Goal: Information Seeking & Learning: Check status

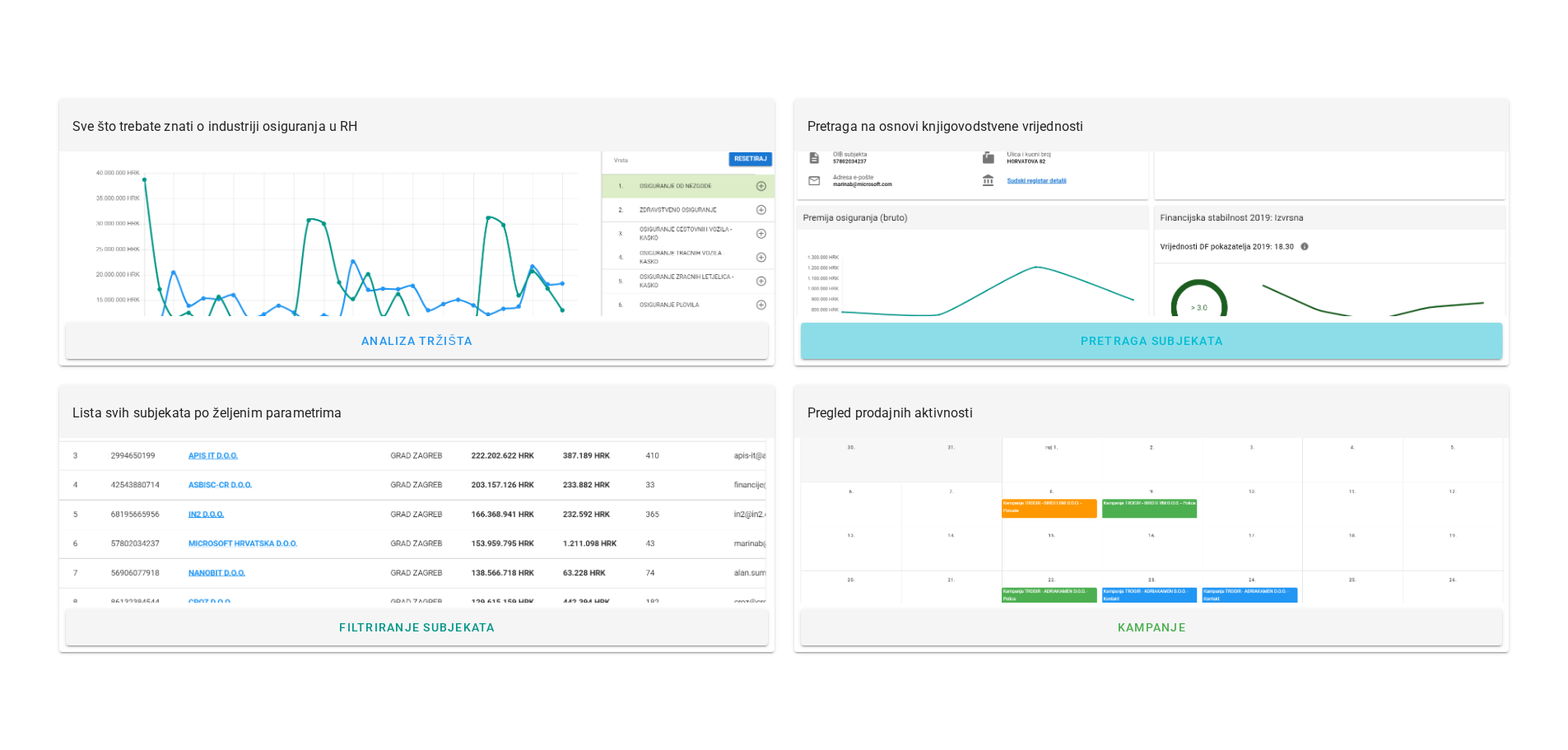
click at [1111, 338] on span "Pretraga subjekata" at bounding box center [1150, 341] width 144 height 13
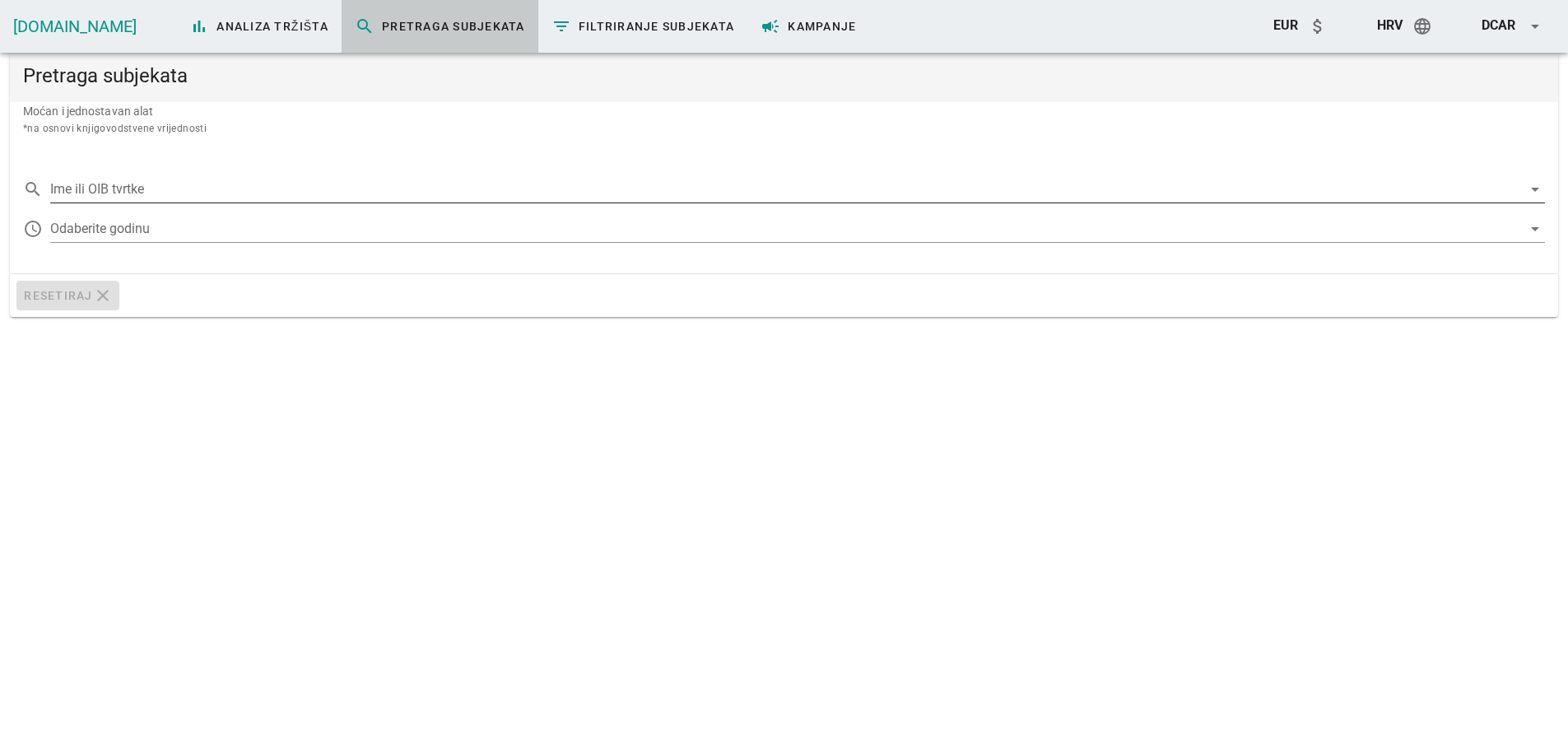
click at [324, 191] on input "Ime ili OIB tvrtke" at bounding box center [786, 189] width 1472 height 27
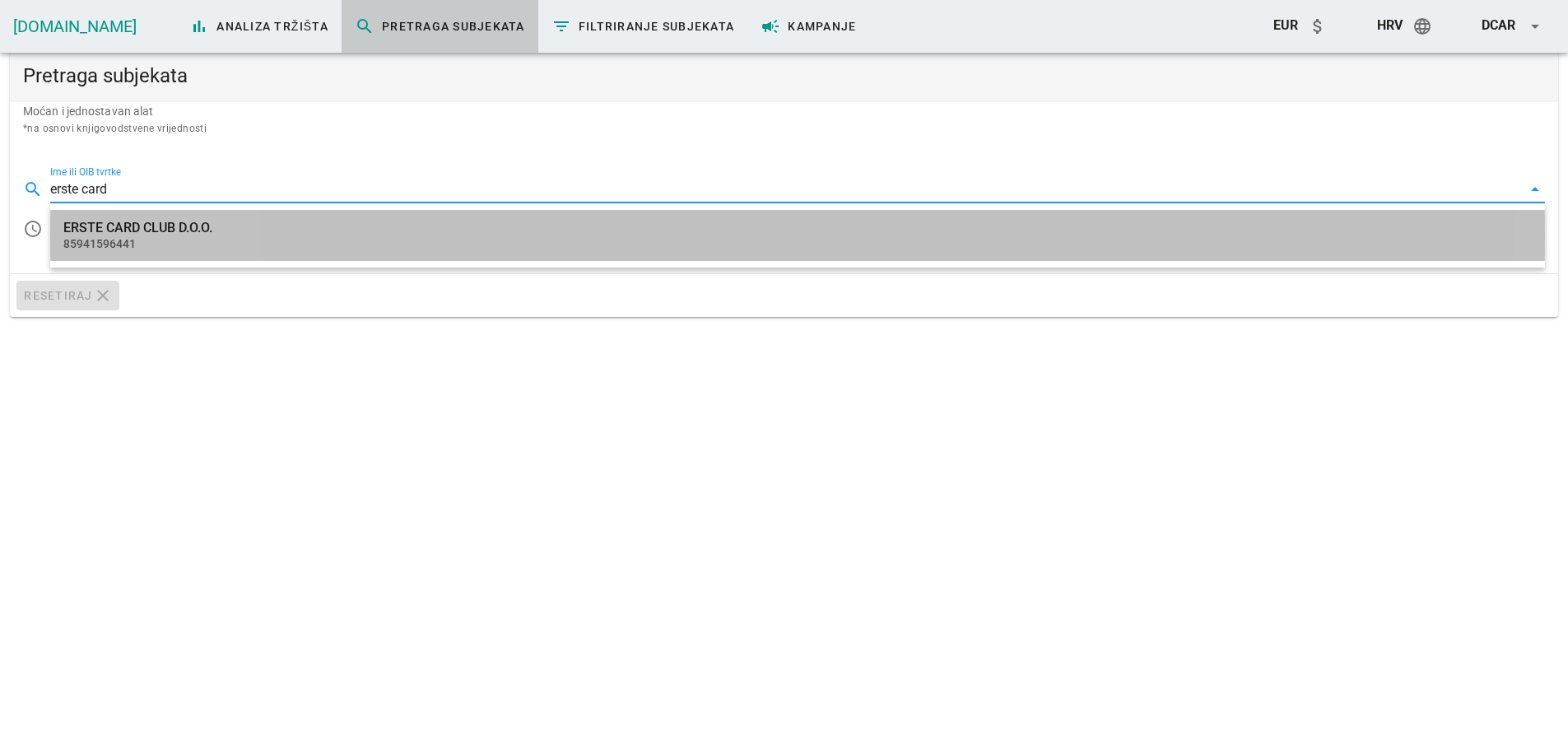
click at [202, 233] on div "ERSTE CARD CLUB D.O.O." at bounding box center [798, 228] width 1468 height 16
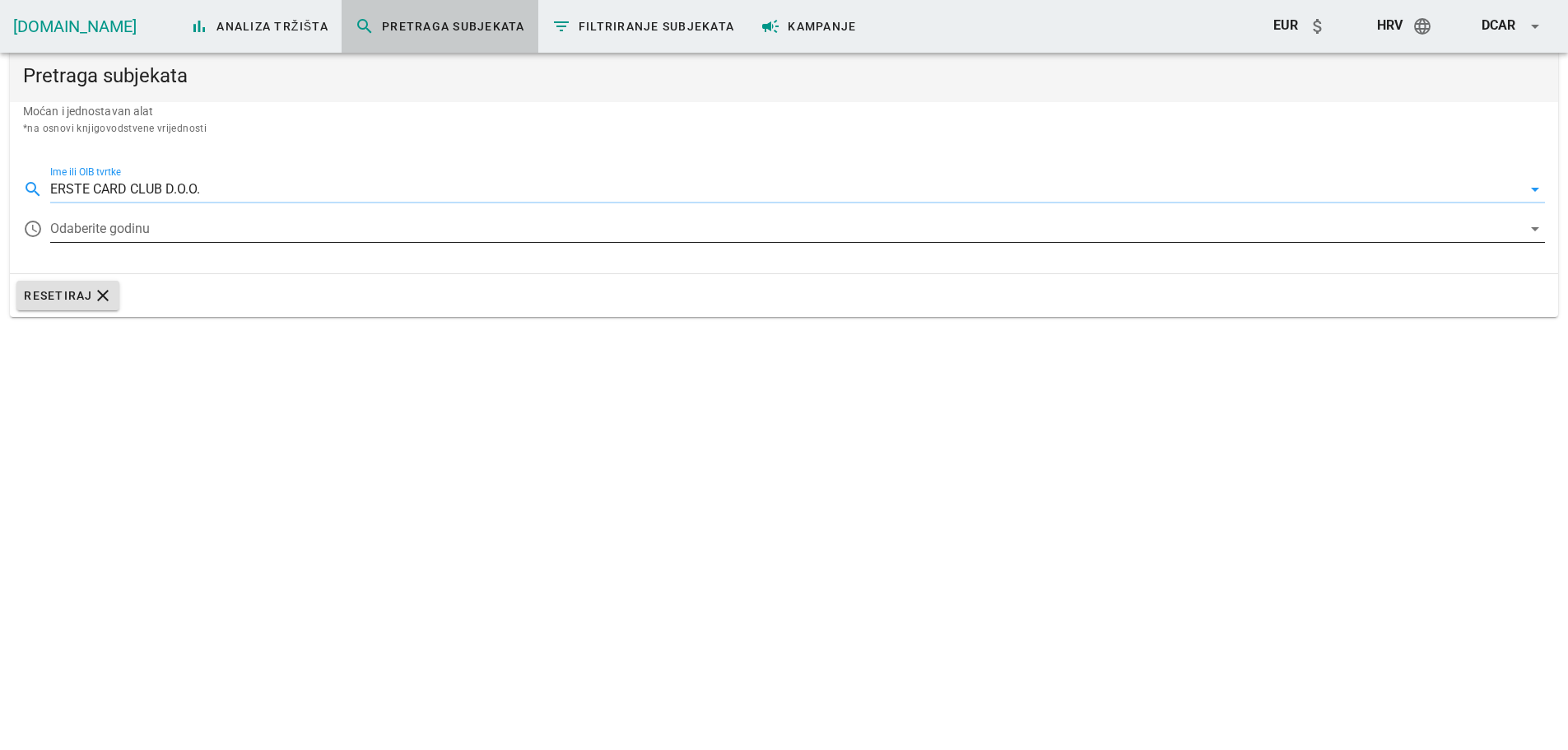
type input "ERSTE CARD CLUB D.O.O."
click at [167, 217] on div at bounding box center [786, 228] width 1472 height 27
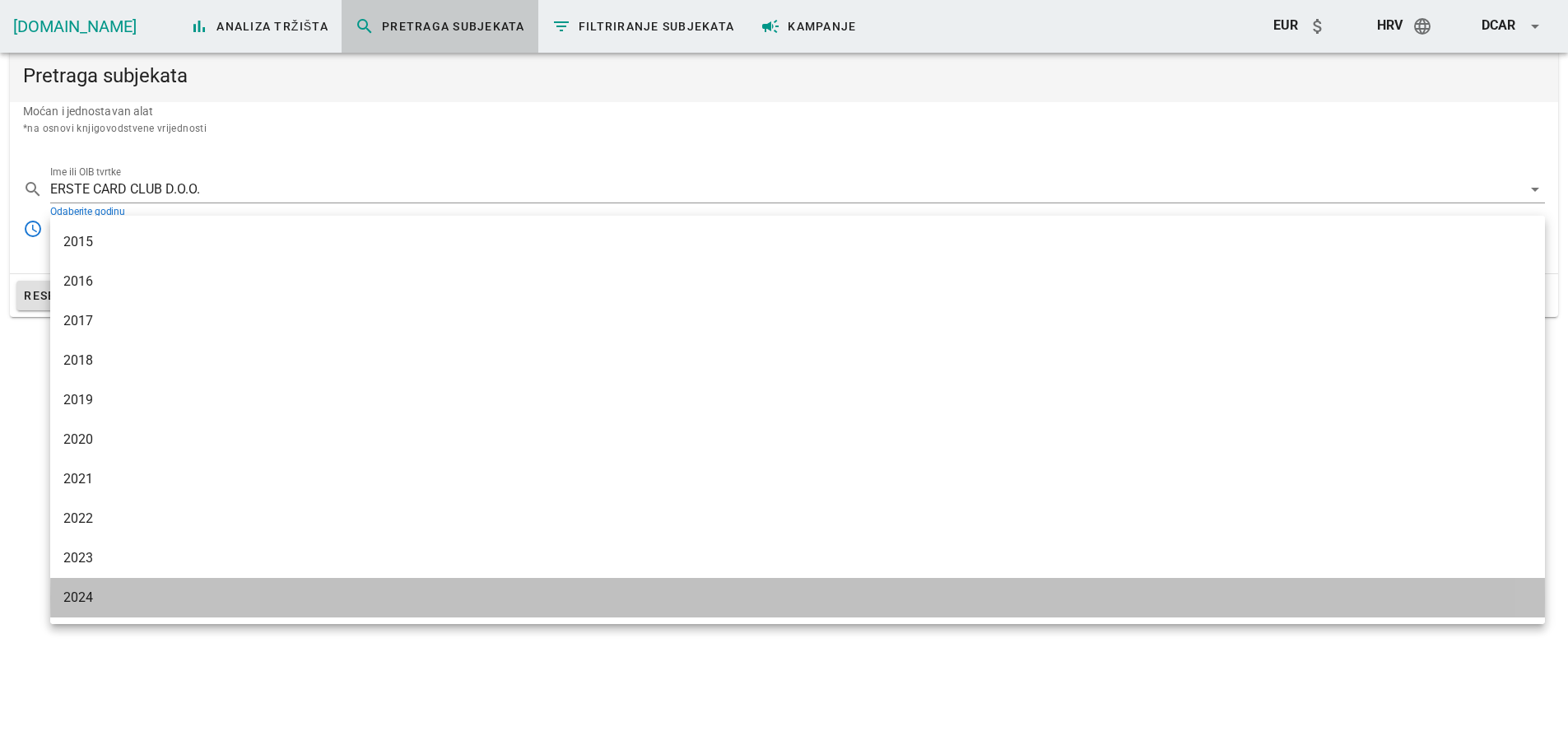
click at [78, 599] on div "2024" at bounding box center [798, 597] width 1468 height 16
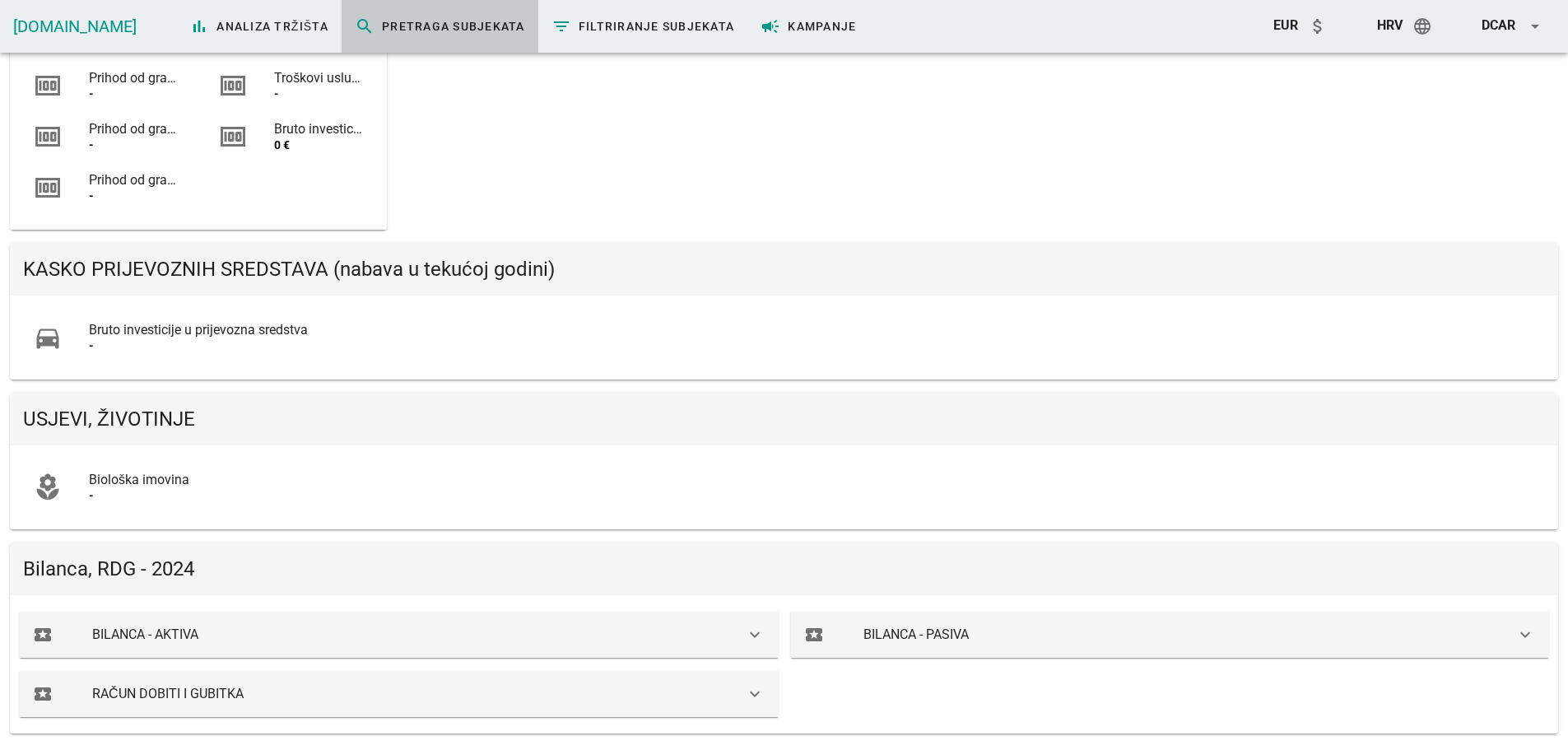
scroll to position [583, 0]
